Goal: Information Seeking & Learning: Learn about a topic

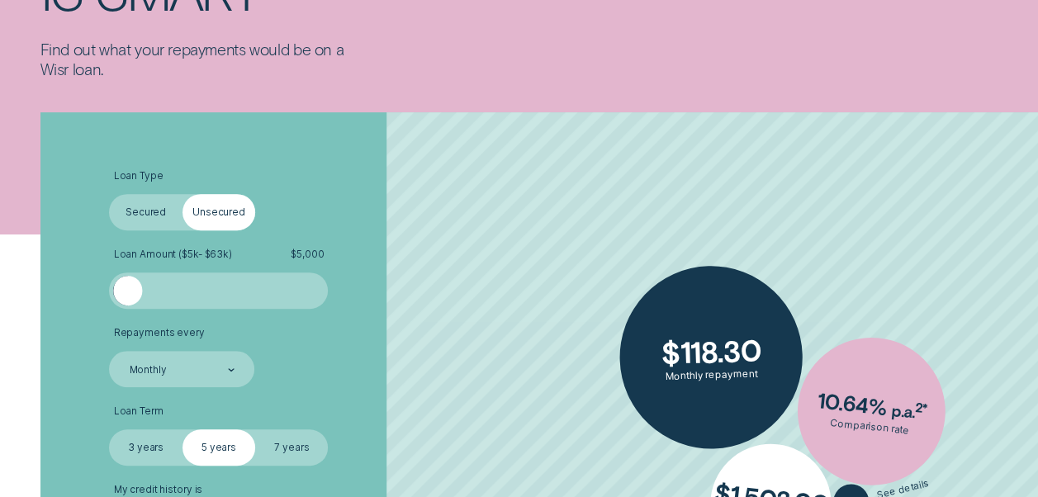
click at [162, 291] on div at bounding box center [219, 290] width 183 height 29
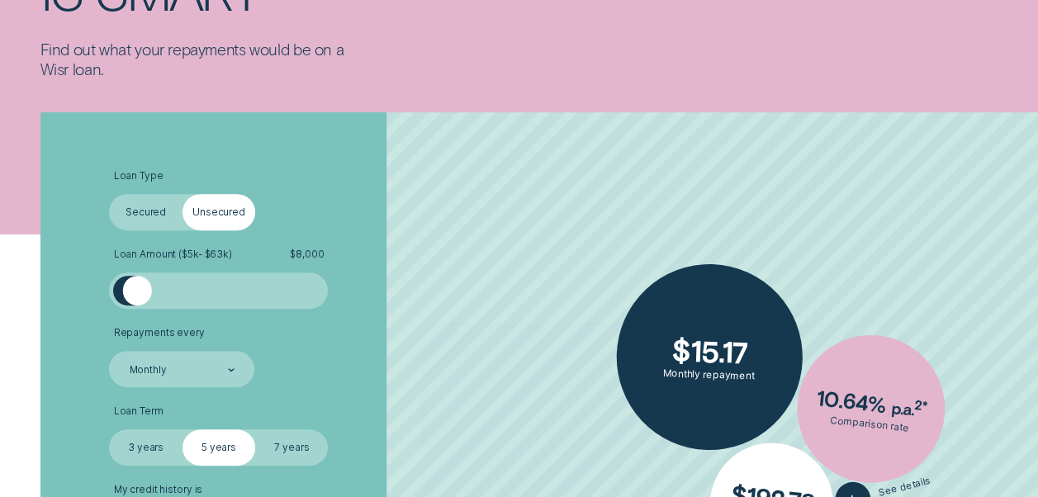
drag, startPoint x: 162, startPoint y: 289, endPoint x: 136, endPoint y: 292, distance: 25.7
click at [136, 292] on div at bounding box center [136, 290] width 29 height 29
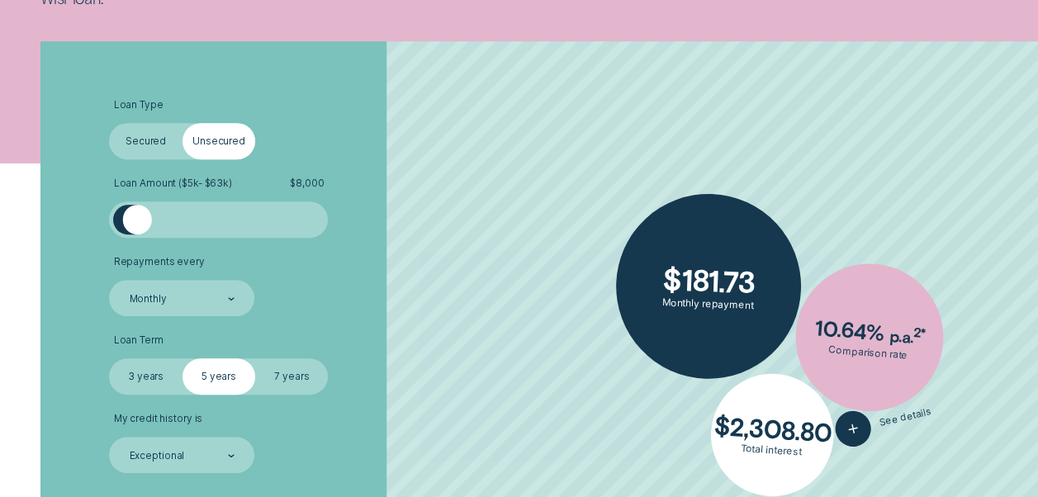
scroll to position [325, 0]
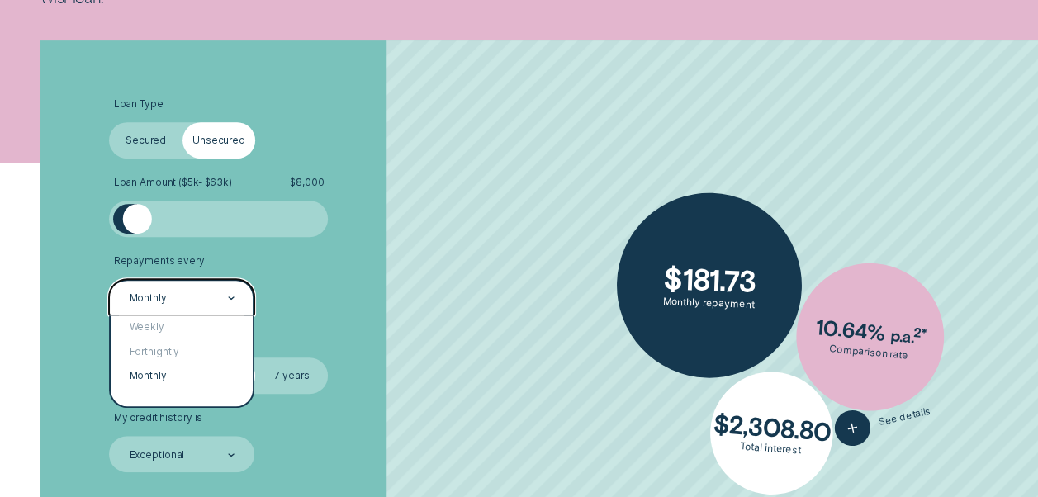
click at [230, 295] on div at bounding box center [231, 298] width 7 height 35
click at [164, 350] on div "Fortnightly" at bounding box center [182, 351] width 142 height 24
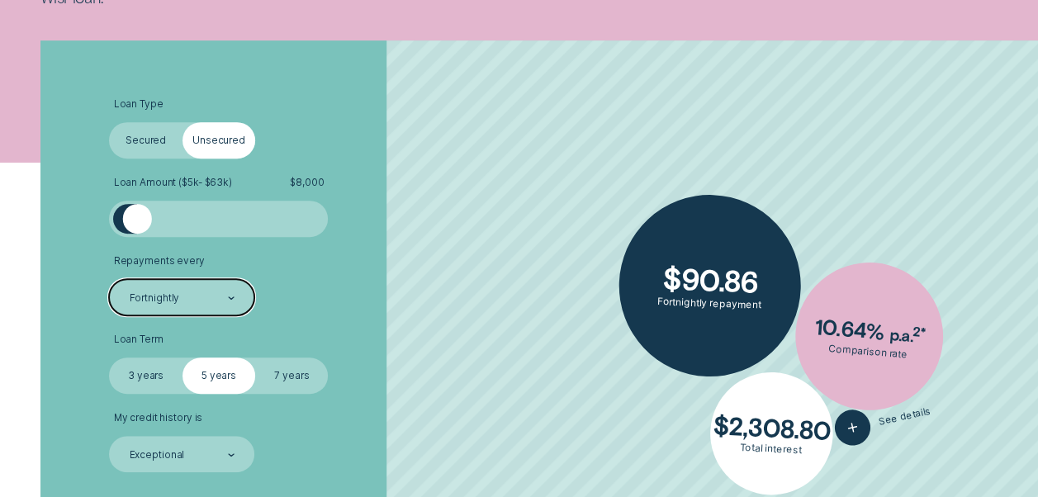
click at [140, 365] on label "3 years" at bounding box center [145, 376] width 73 height 36
click at [109, 358] on input "3 years" at bounding box center [109, 358] width 0 height 0
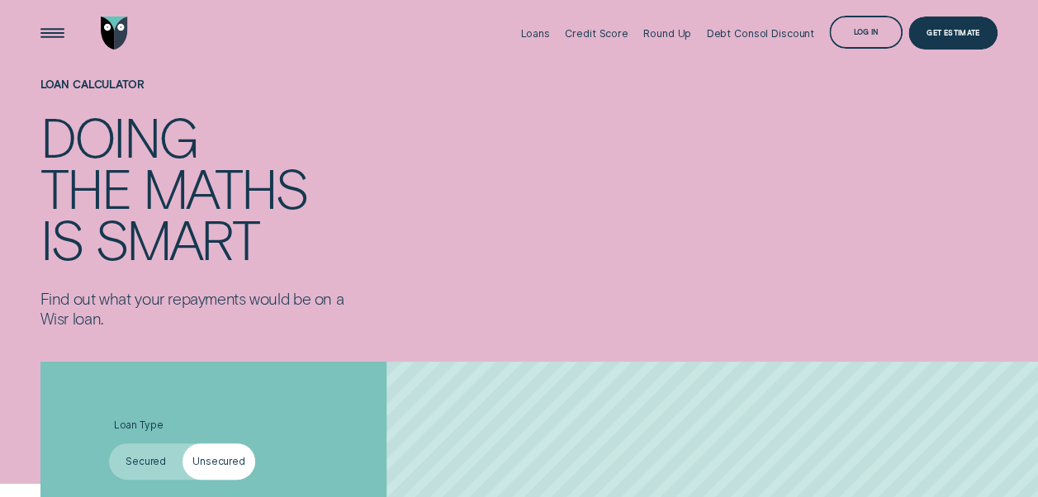
scroll to position [0, 0]
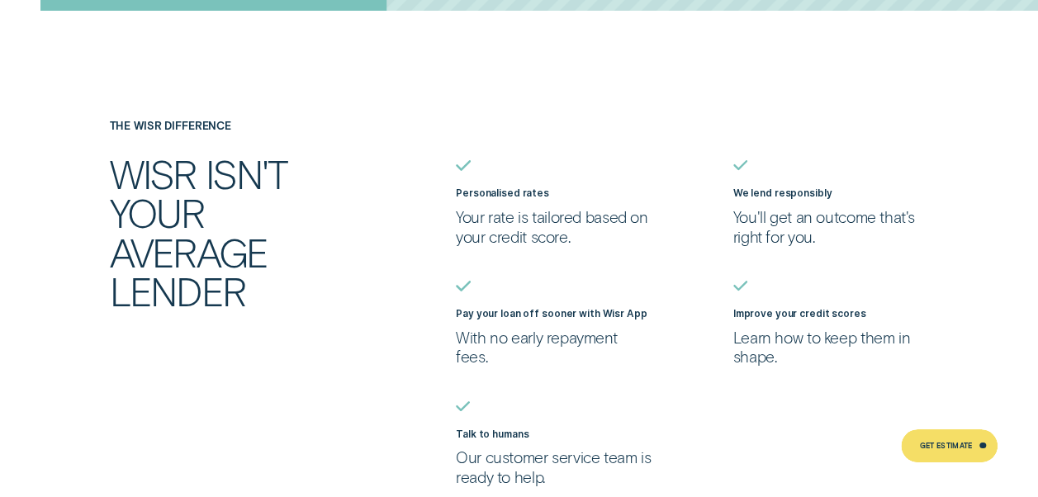
scroll to position [2970, 0]
